Goal: Task Accomplishment & Management: Complete application form

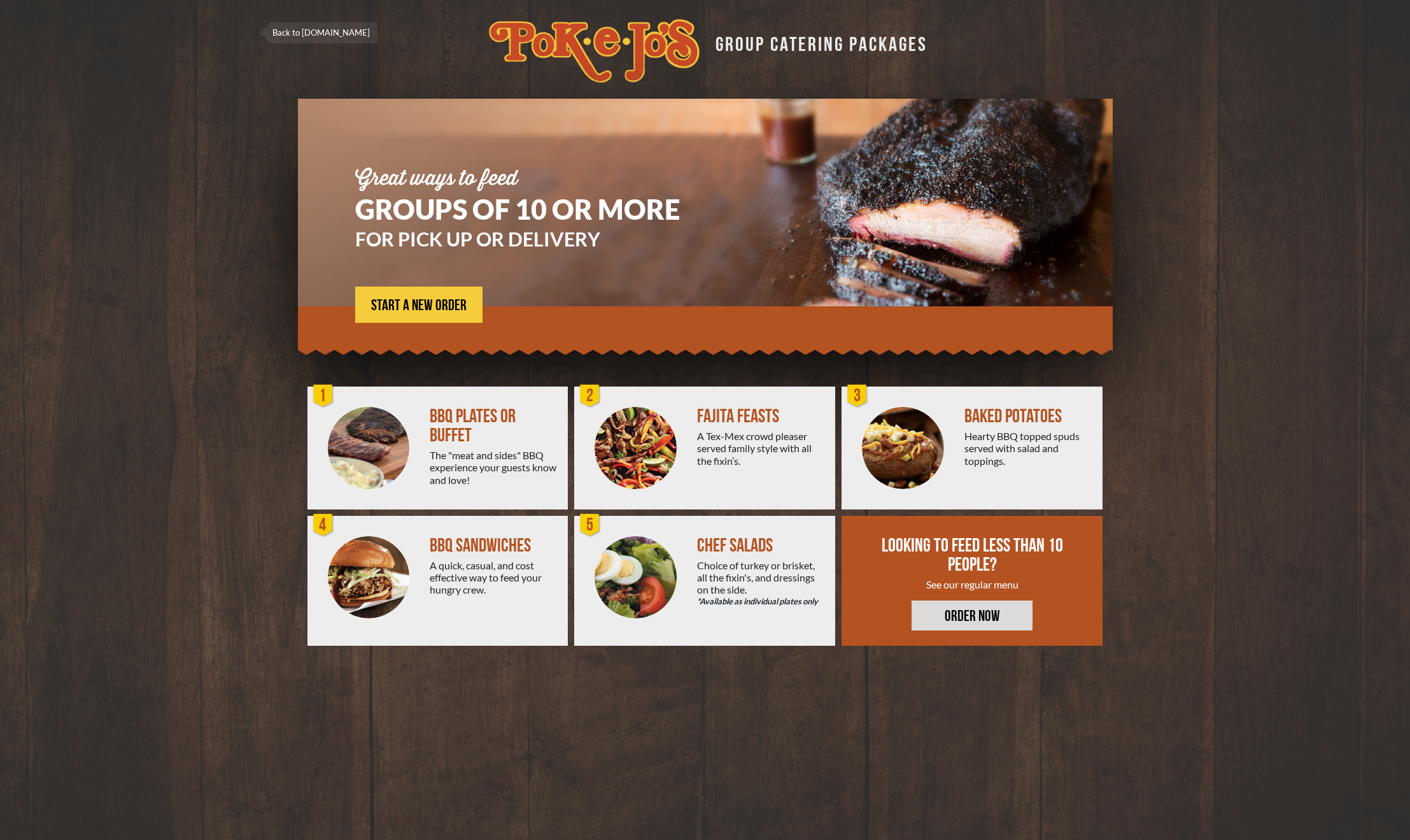
click at [971, 617] on link "ORDER NOW" at bounding box center [973, 616] width 121 height 30
click at [960, 617] on link "ORDER NOW" at bounding box center [973, 616] width 121 height 30
click at [419, 306] on span "START A NEW ORDER" at bounding box center [419, 306] width 96 height 15
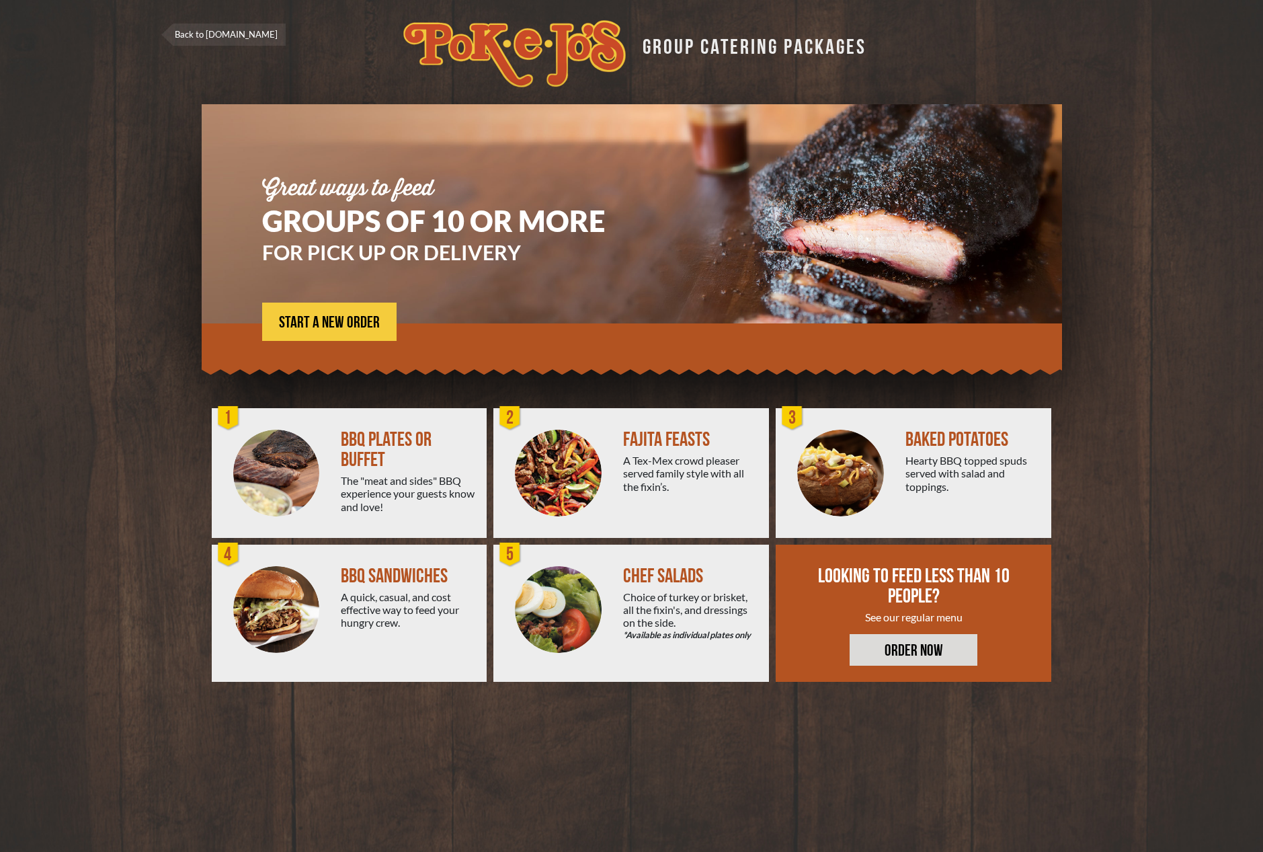
click at [909, 650] on link "ORDER NOW" at bounding box center [914, 650] width 128 height 32
click at [313, 326] on span "START A NEW ORDER" at bounding box center [329, 323] width 101 height 16
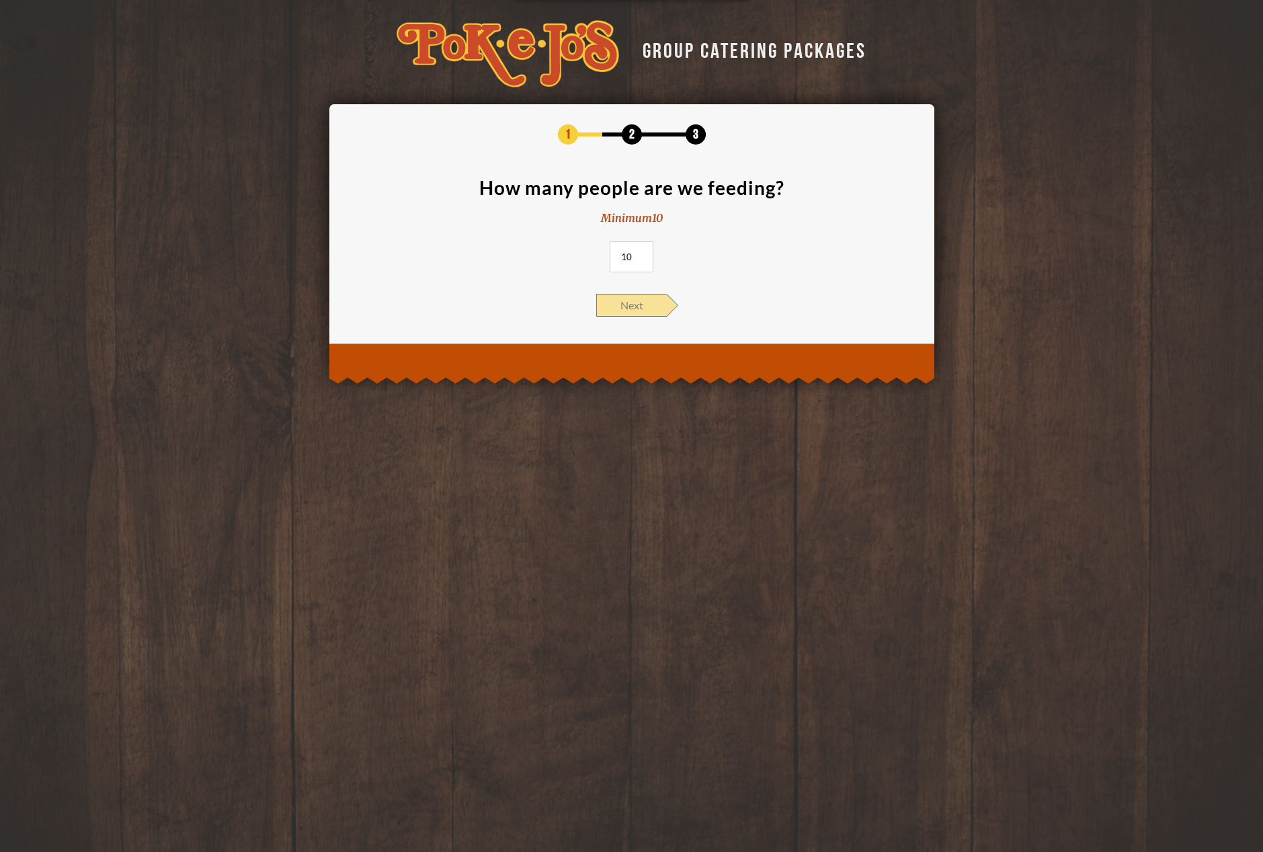
click at [636, 305] on span "Next" at bounding box center [631, 305] width 71 height 23
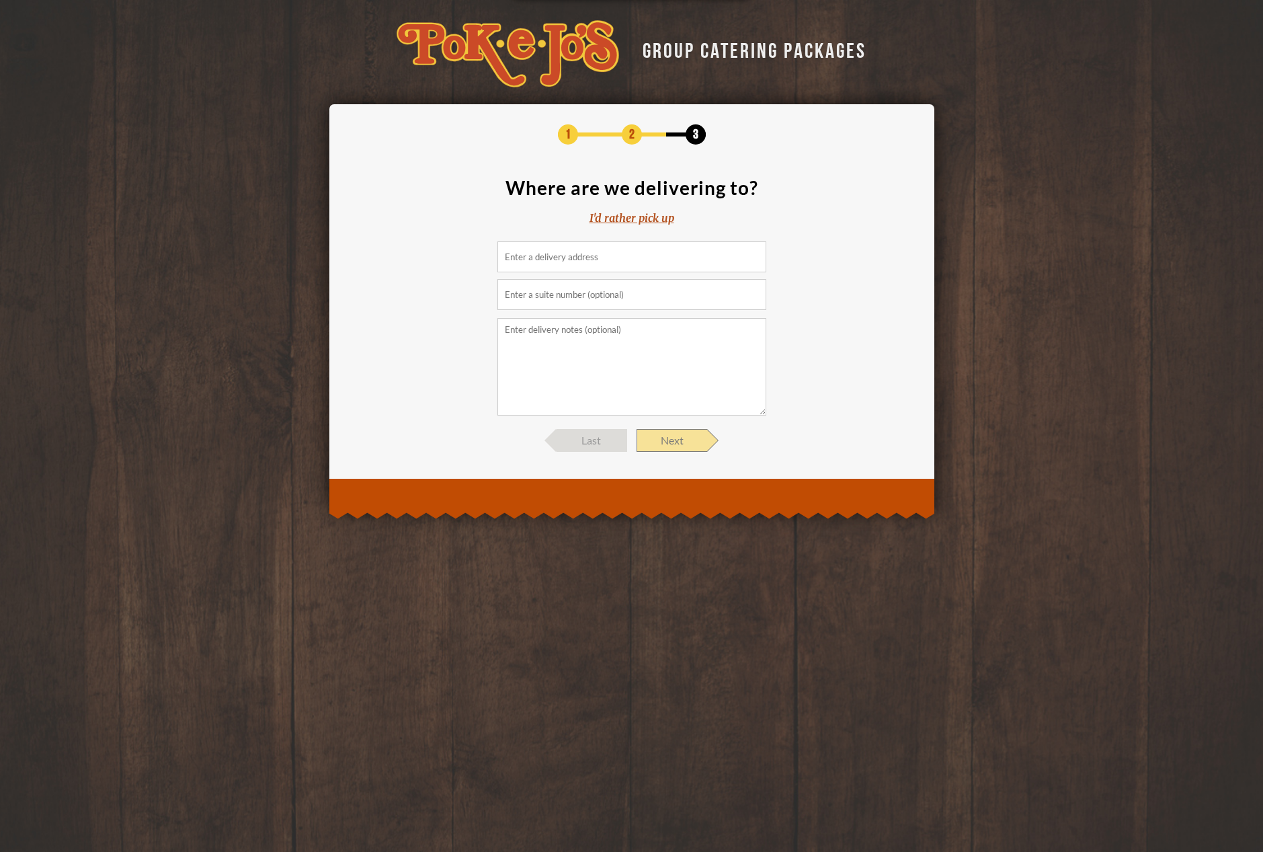
click at [668, 434] on span "Next" at bounding box center [672, 440] width 71 height 23
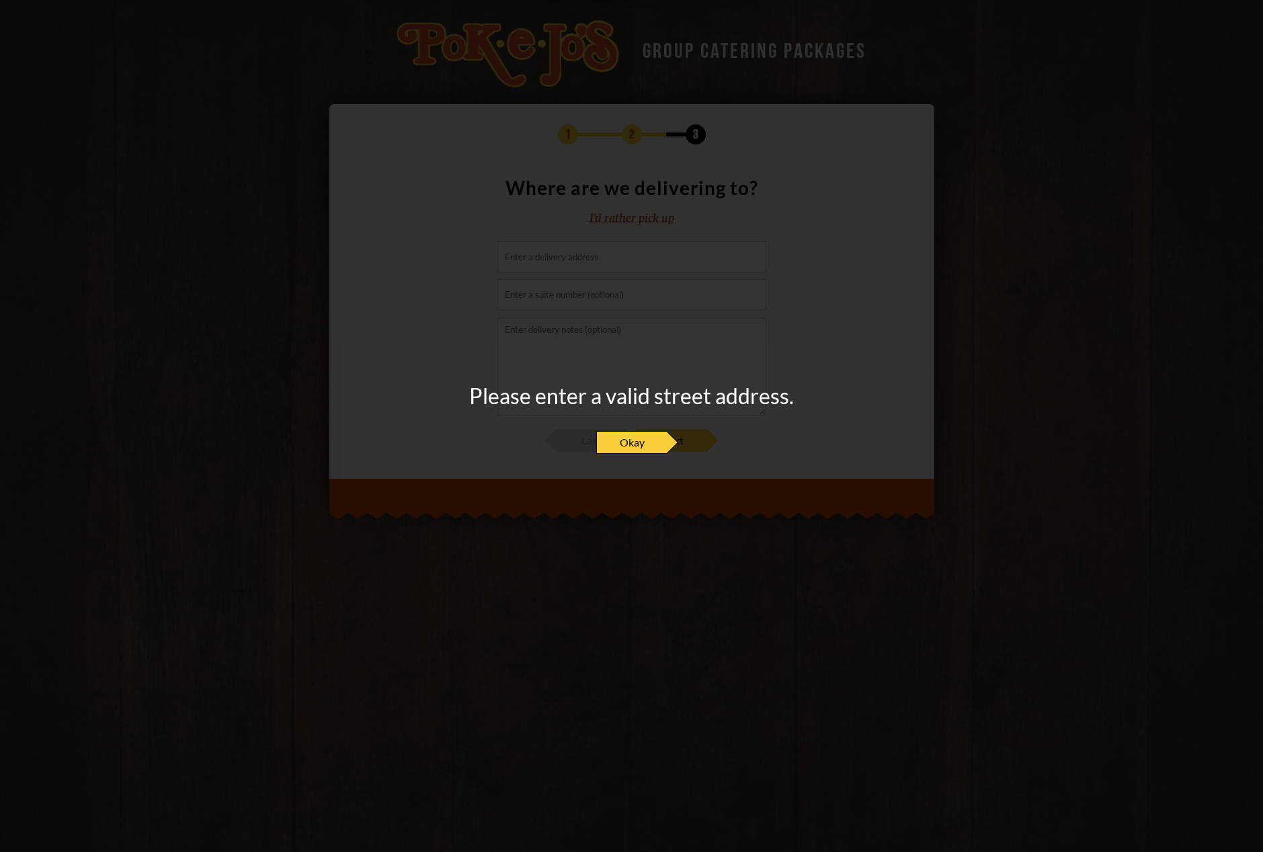
click at [635, 445] on span "Okay" at bounding box center [631, 442] width 71 height 23
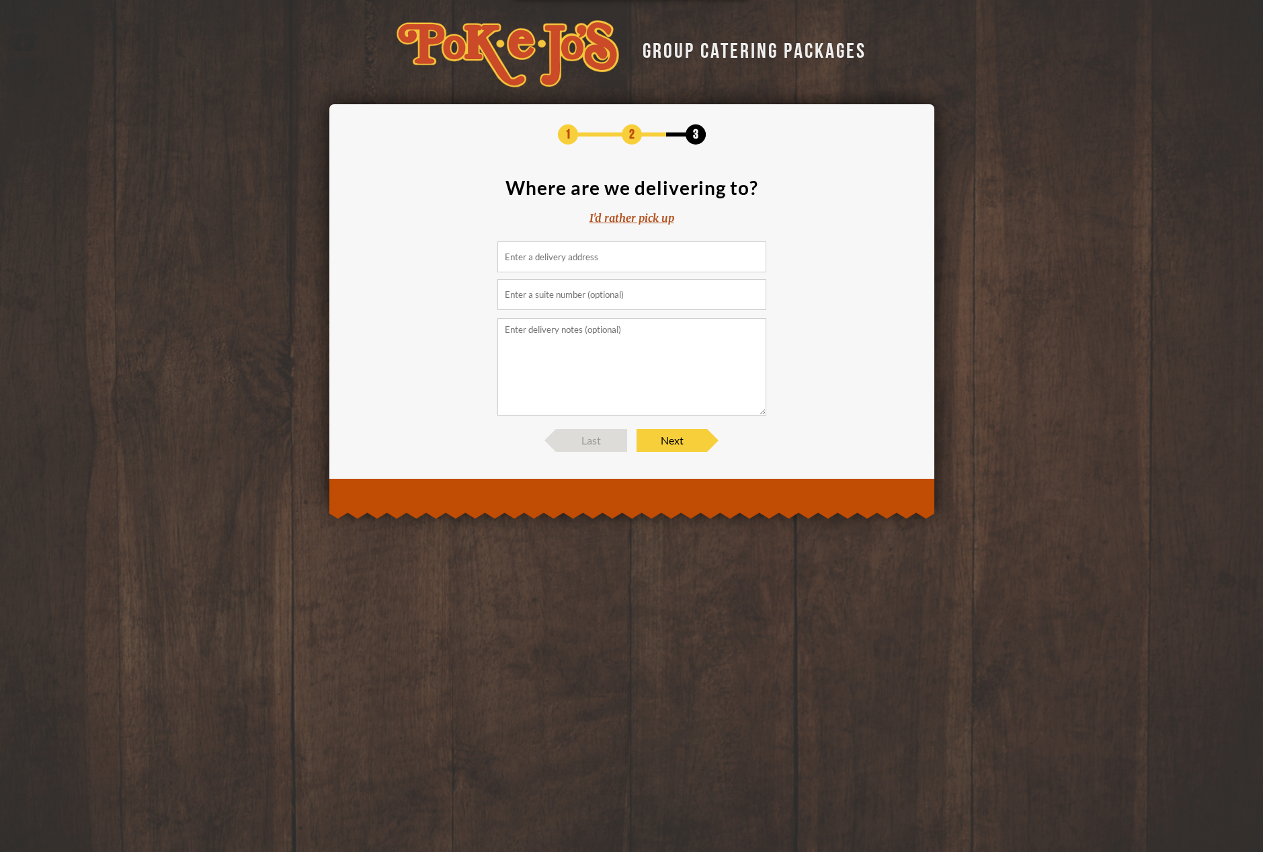
drag, startPoint x: 507, startPoint y: 54, endPoint x: 473, endPoint y: 51, distance: 35.1
click at [507, 54] on img at bounding box center [508, 53] width 222 height 67
click at [712, 61] on div "GROUP CATERING PACKAGES" at bounding box center [750, 48] width 234 height 26
click at [508, 51] on img at bounding box center [508, 53] width 222 height 67
drag, startPoint x: 531, startPoint y: 52, endPoint x: 788, endPoint y: 49, distance: 257.5
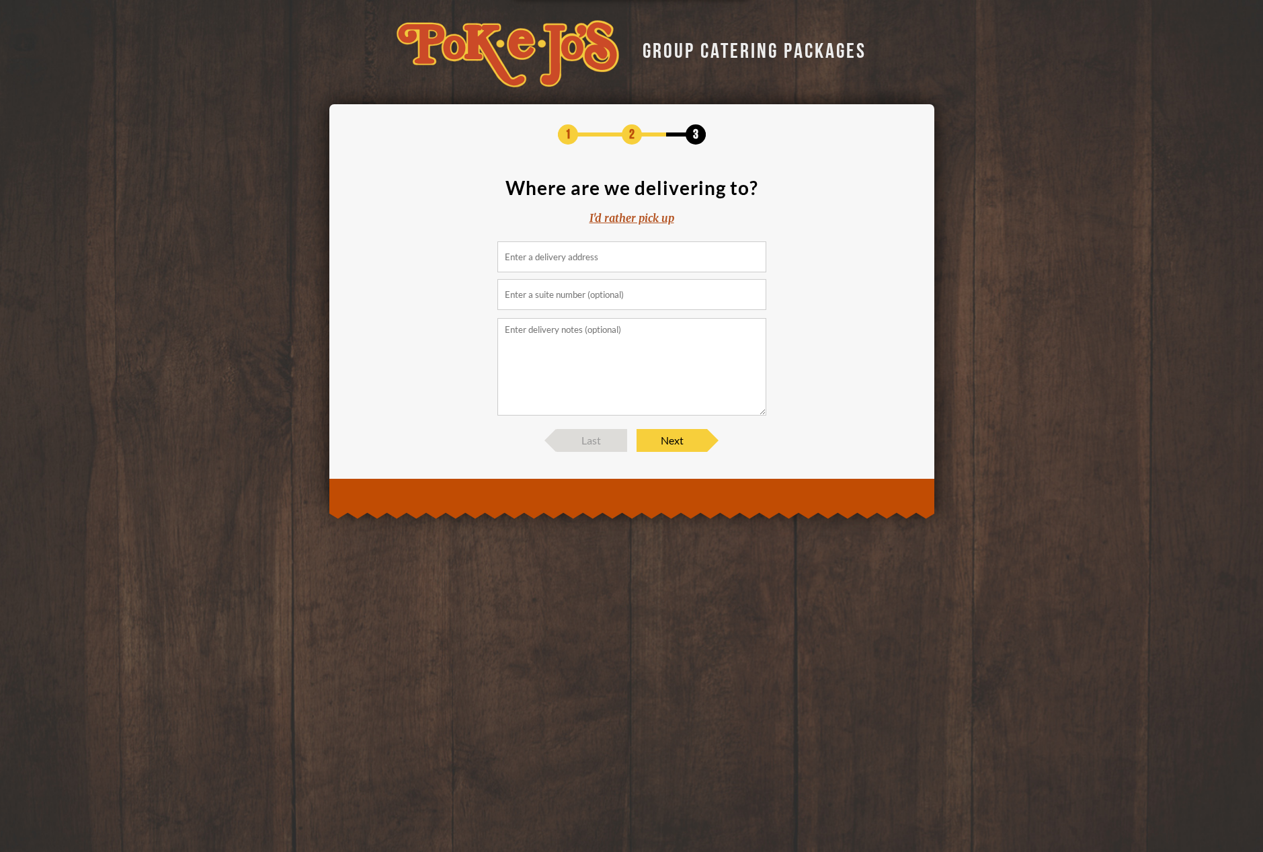
click at [531, 52] on img at bounding box center [508, 53] width 222 height 67
click at [788, 49] on div "GROUP CATERING PACKAGES" at bounding box center [750, 48] width 234 height 26
